Goal: Information Seeking & Learning: Learn about a topic

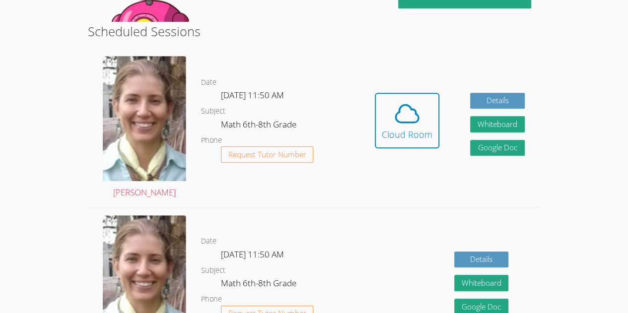
scroll to position [244, 0]
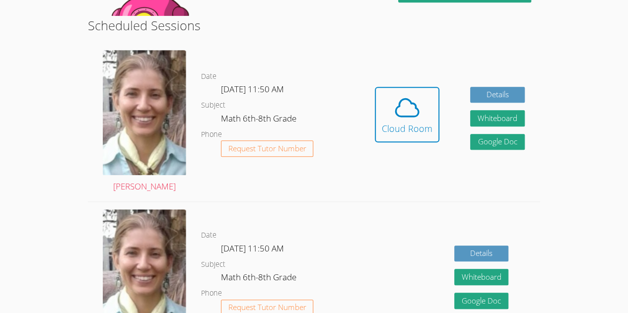
click at [281, 115] on dd "Math 6th-8th Grade" at bounding box center [259, 120] width 77 height 17
click at [421, 119] on span at bounding box center [407, 108] width 51 height 28
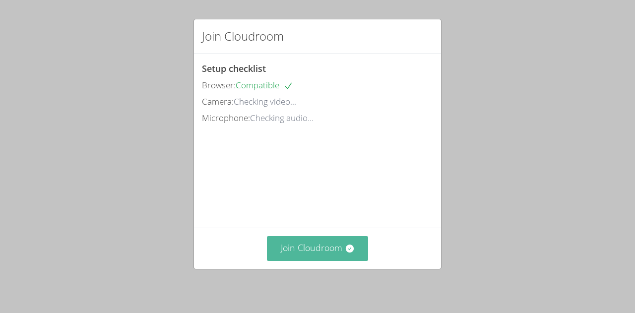
click at [294, 259] on button "Join Cloudroom" at bounding box center [318, 248] width 102 height 24
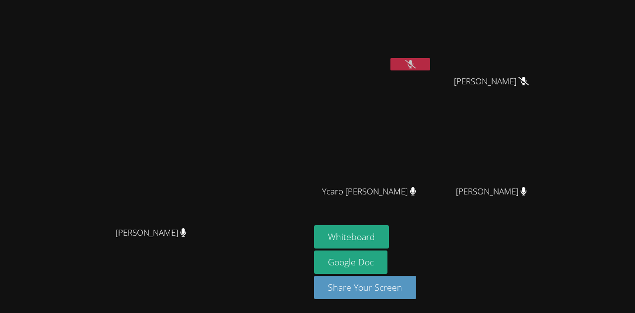
click at [554, 187] on div "[PERSON_NAME]" at bounding box center [495, 201] width 118 height 40
click at [554, 194] on div "[PERSON_NAME]" at bounding box center [495, 201] width 118 height 40
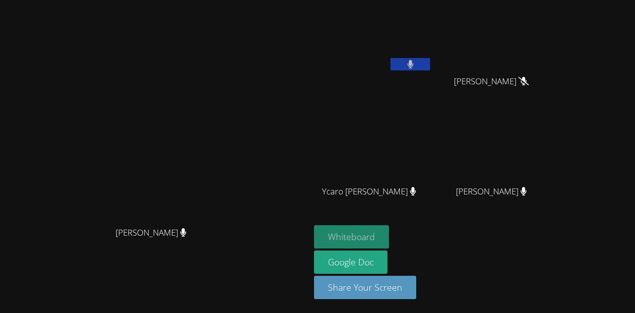
click at [389, 243] on button "Whiteboard" at bounding box center [351, 236] width 75 height 23
click at [389, 240] on button "Whiteboard" at bounding box center [351, 236] width 75 height 23
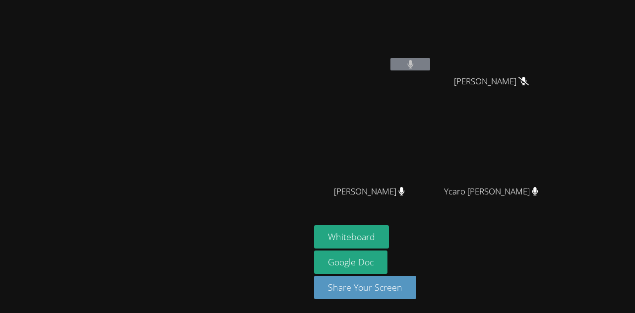
click at [430, 64] on button at bounding box center [410, 64] width 40 height 12
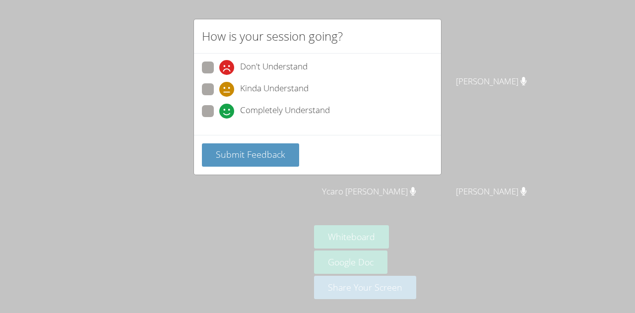
click at [203, 129] on div "Don't Understand Kinda Understand Completely Understand" at bounding box center [317, 94] width 247 height 81
click at [219, 119] on span at bounding box center [219, 119] width 0 height 0
click at [219, 110] on input "Completely Understand" at bounding box center [223, 109] width 8 height 8
radio input "true"
click at [206, 117] on label "Completely Understand" at bounding box center [266, 111] width 128 height 13
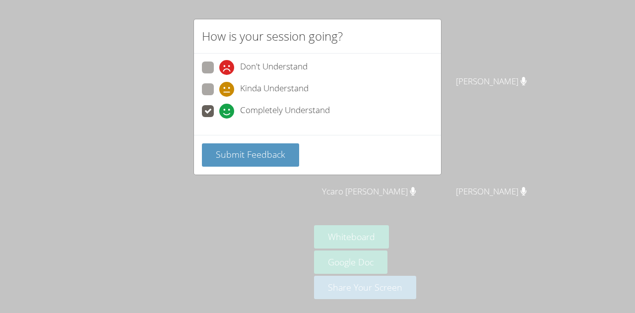
click at [219, 114] on input "Completely Understand" at bounding box center [223, 109] width 8 height 8
click at [239, 157] on span "Submit Feedback" at bounding box center [250, 154] width 69 height 12
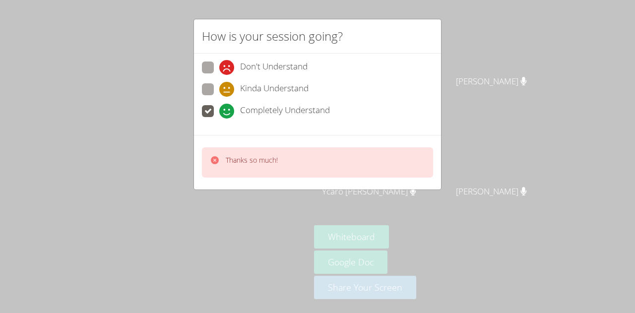
click at [308, 166] on div "Thanks so much!" at bounding box center [317, 162] width 231 height 30
click at [272, 166] on div "Thanks so much!" at bounding box center [252, 162] width 52 height 14
click at [261, 157] on p "Thanks so much!" at bounding box center [252, 160] width 52 height 10
click at [231, 156] on p "Thanks so much!" at bounding box center [252, 160] width 52 height 10
click at [215, 157] on icon at bounding box center [215, 160] width 8 height 8
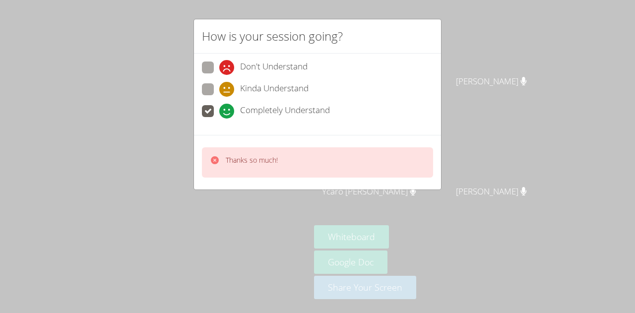
click at [206, 157] on div "Thanks so much!" at bounding box center [317, 162] width 231 height 30
click at [212, 176] on div "Thanks so much!" at bounding box center [317, 162] width 231 height 30
click at [210, 166] on div at bounding box center [215, 162] width 10 height 14
click at [210, 161] on icon at bounding box center [215, 160] width 10 height 10
click at [219, 157] on video at bounding box center [155, 137] width 149 height 170
